Goal: Information Seeking & Learning: Learn about a topic

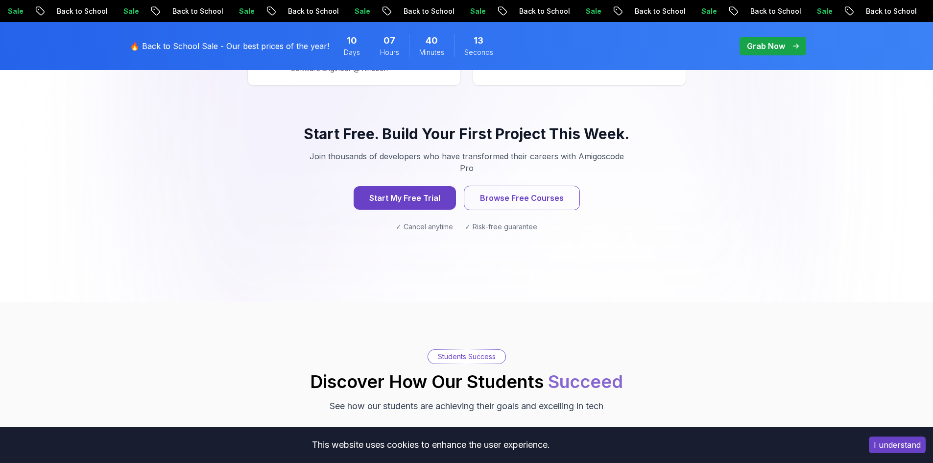
scroll to position [1273, 0]
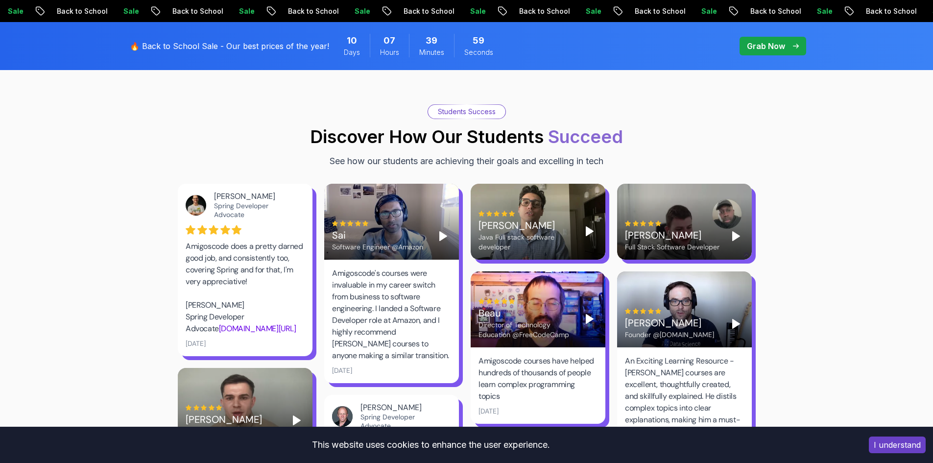
click at [732, 232] on polygon "Play" at bounding box center [735, 236] width 7 height 9
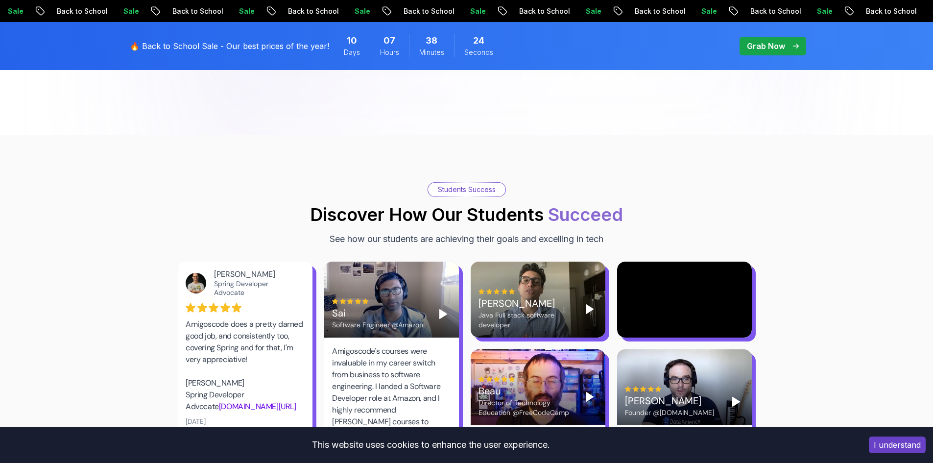
scroll to position [1077, 0]
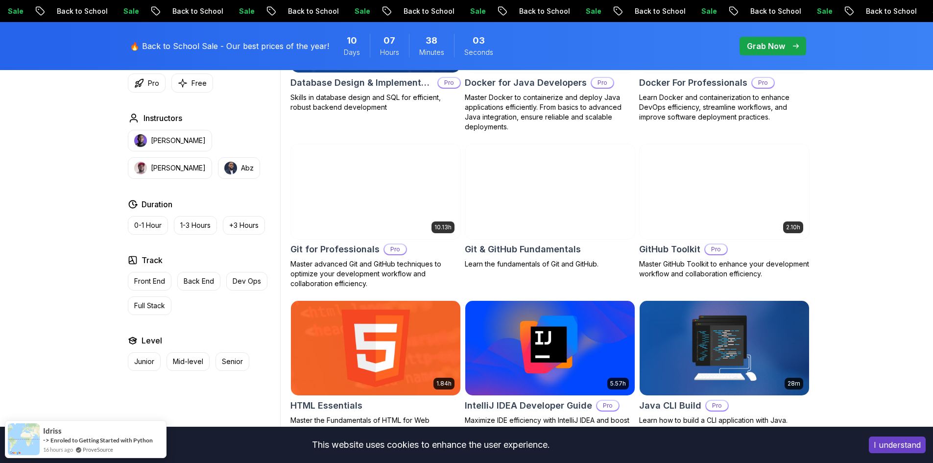
scroll to position [979, 0]
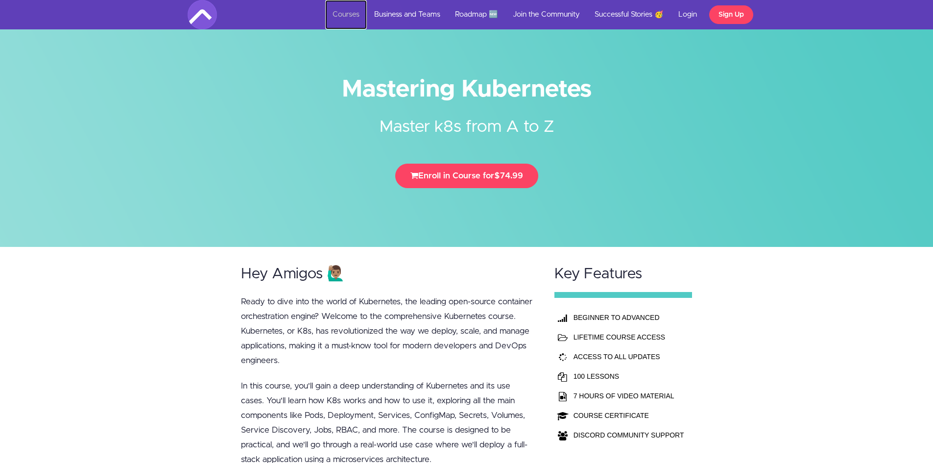
click at [367, 20] on link "Courses" at bounding box center [346, 14] width 42 height 29
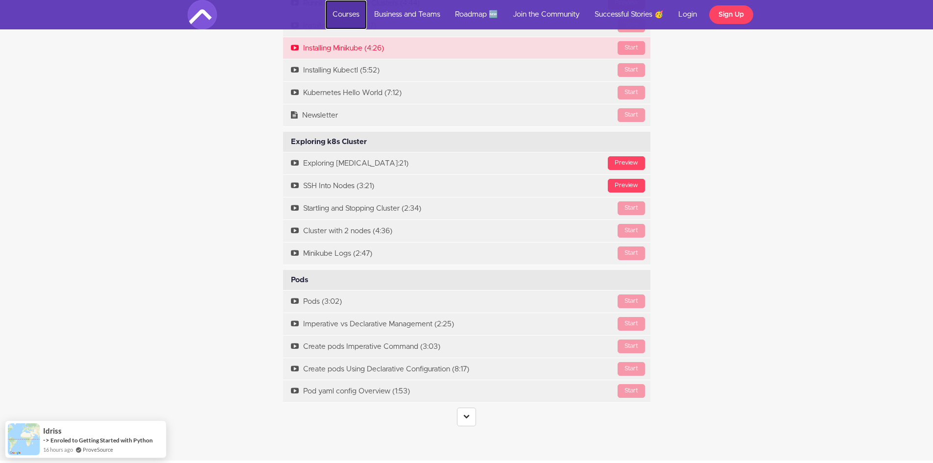
scroll to position [1936, 0]
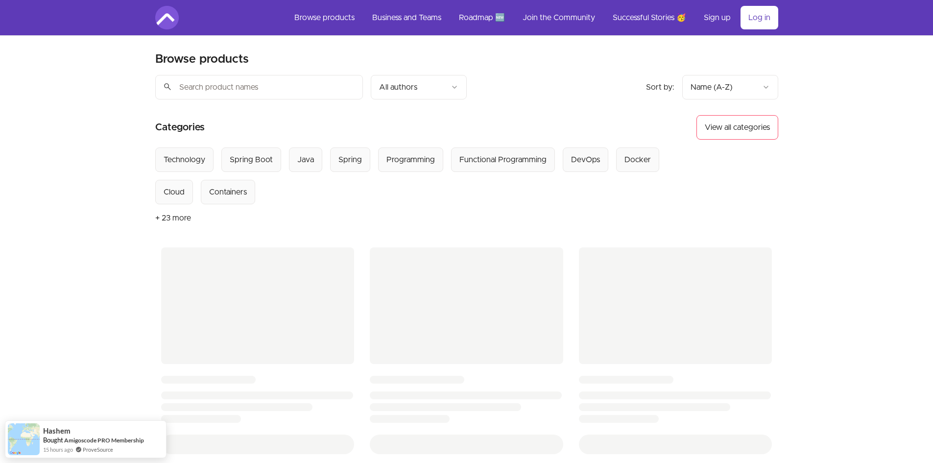
click at [165, 220] on button "+ 23 more" at bounding box center [173, 217] width 36 height 27
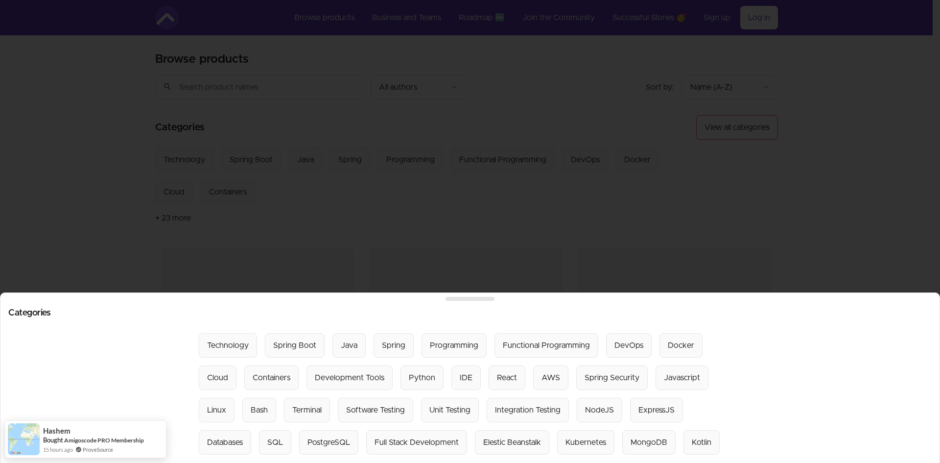
click at [760, 203] on div at bounding box center [470, 231] width 940 height 463
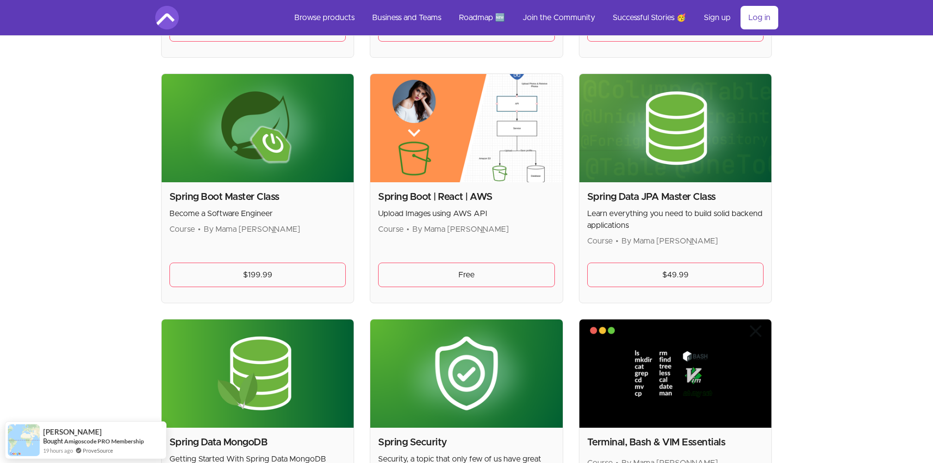
scroll to position [2448, 0]
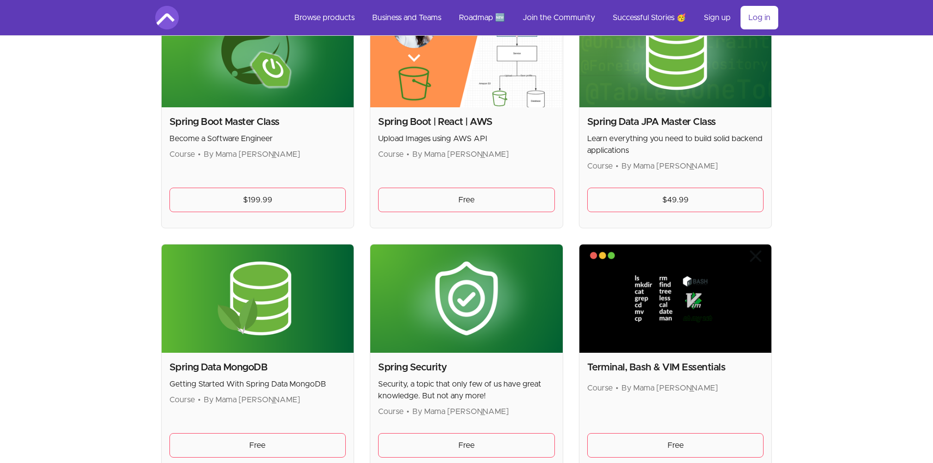
click at [406, 141] on p "Upload Images using AWS API" at bounding box center [466, 139] width 177 height 12
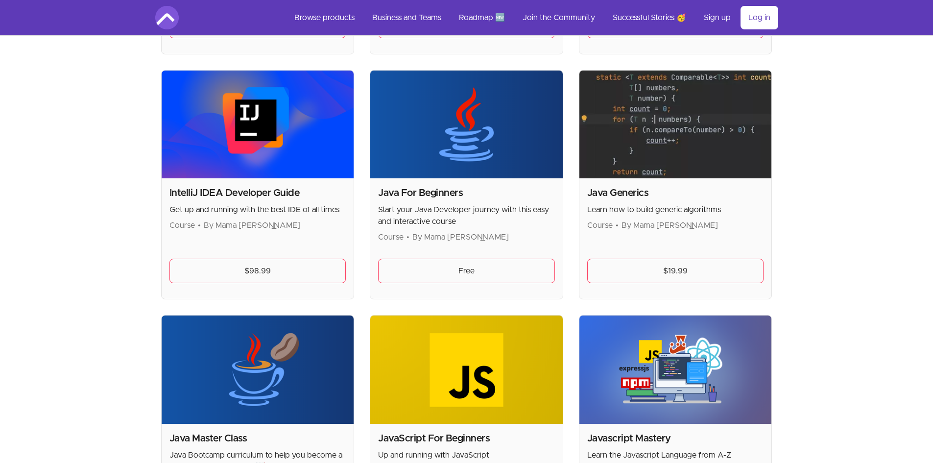
scroll to position [930, 0]
